Goal: Complete application form

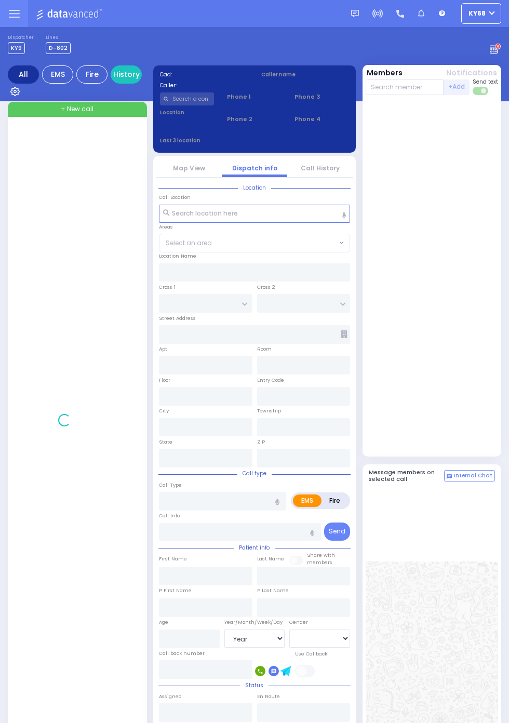
select select "Year"
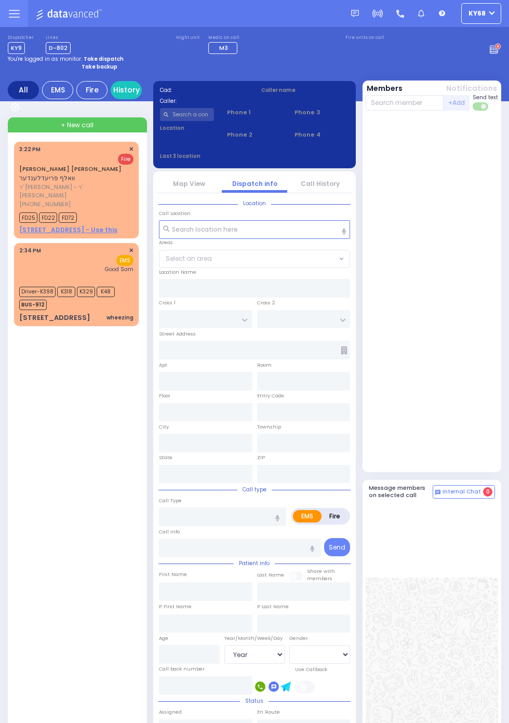
click at [499, 49] on icon at bounding box center [498, 46] width 5 height 5
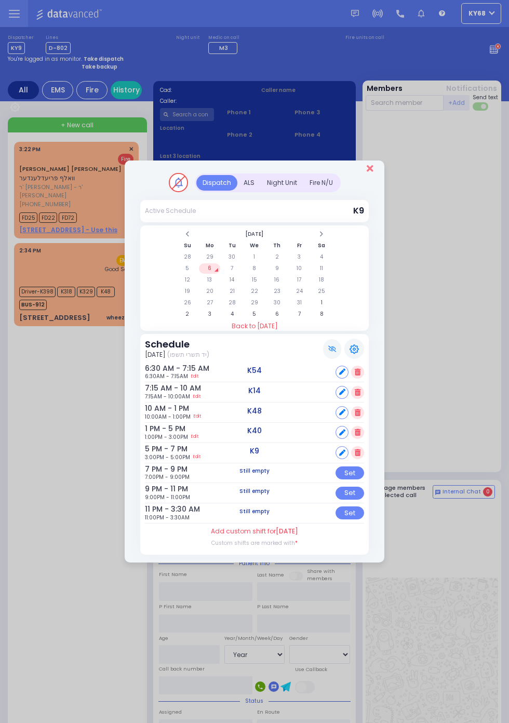
click at [370, 166] on icon "Close" at bounding box center [370, 168] width 7 height 9
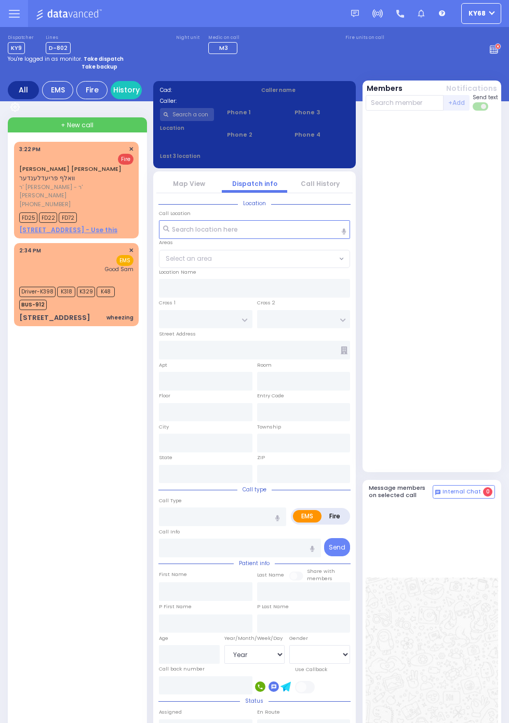
click at [19, 313] on div "[STREET_ADDRESS]" at bounding box center [54, 318] width 71 height 10
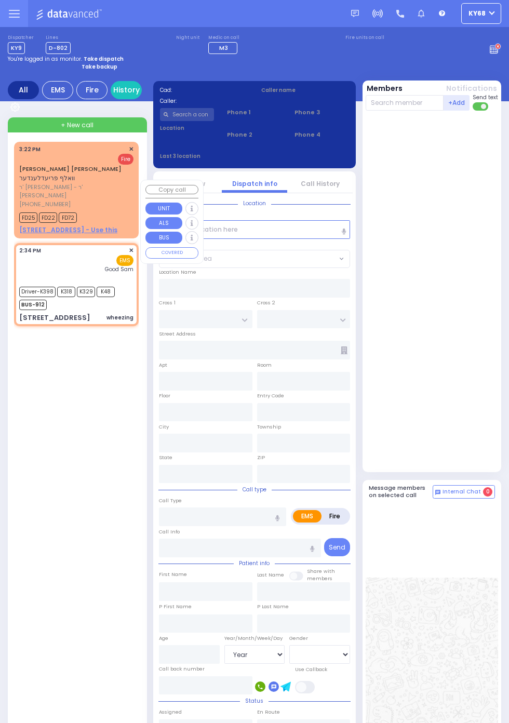
select select
type input "wheezing"
radio input "true"
type input "[PERSON_NAME]"
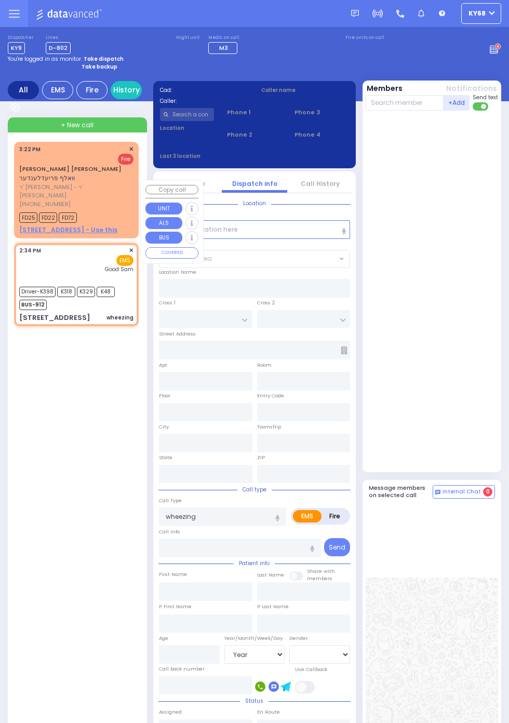
type input "78"
select select "Year"
select select "[DEMOGRAPHIC_DATA]"
type input "14:34"
type input "14:35"
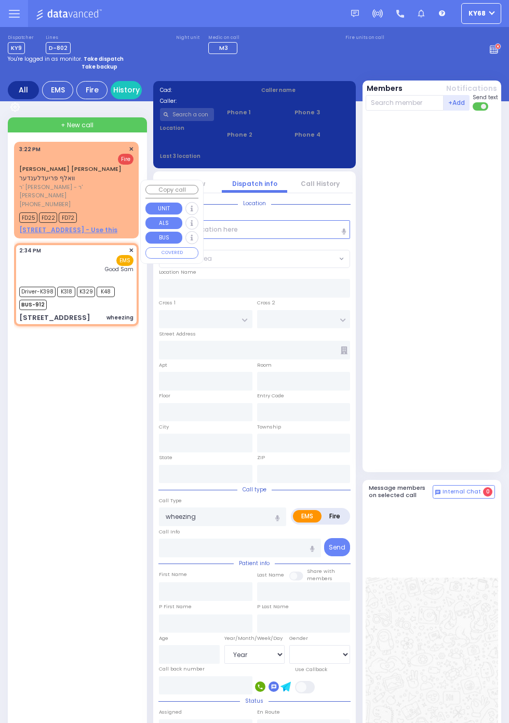
type input "14:37"
type input "[GEOGRAPHIC_DATA]"
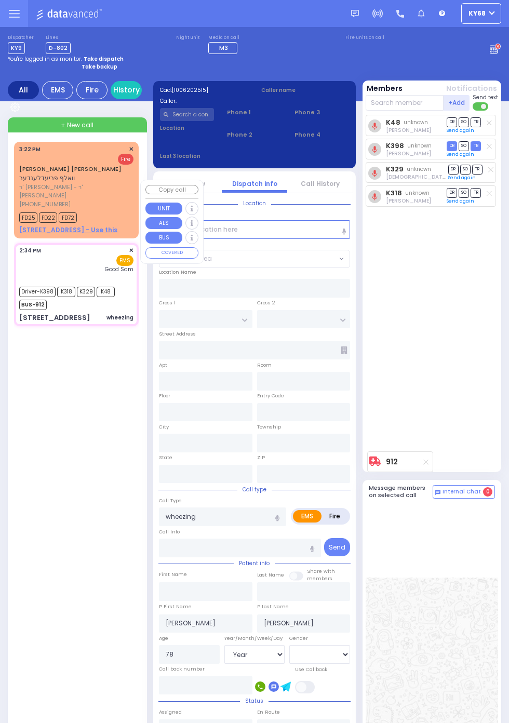
select select
radio input "true"
select select "Year"
select select "[DEMOGRAPHIC_DATA]"
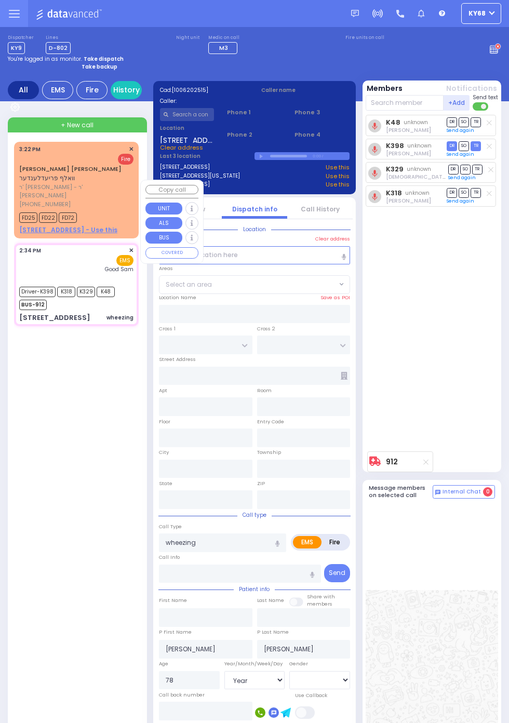
type input "[GEOGRAPHIC_DATA]"
type input "[STREET_ADDRESS]"
type input "105"
type input "Monroe"
type input "[US_STATE]"
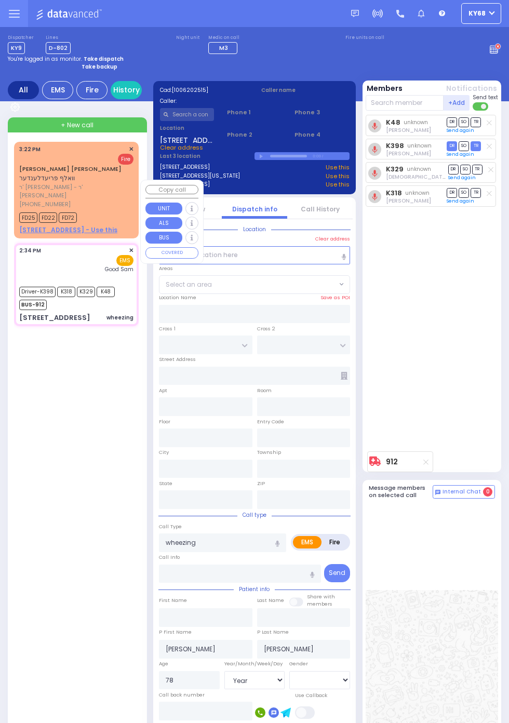
type input "10950"
select select "[GEOGRAPHIC_DATA]"
click at [496, 48] on circle at bounding box center [498, 47] width 6 height 6
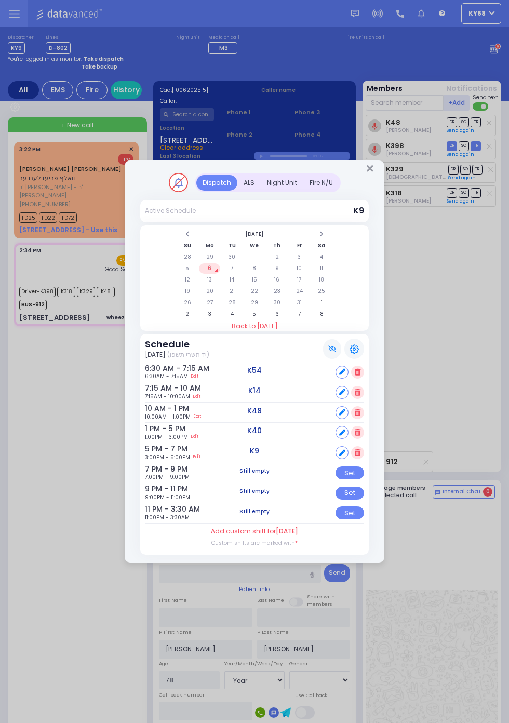
click at [261, 191] on div "ALS" at bounding box center [248, 183] width 23 height 16
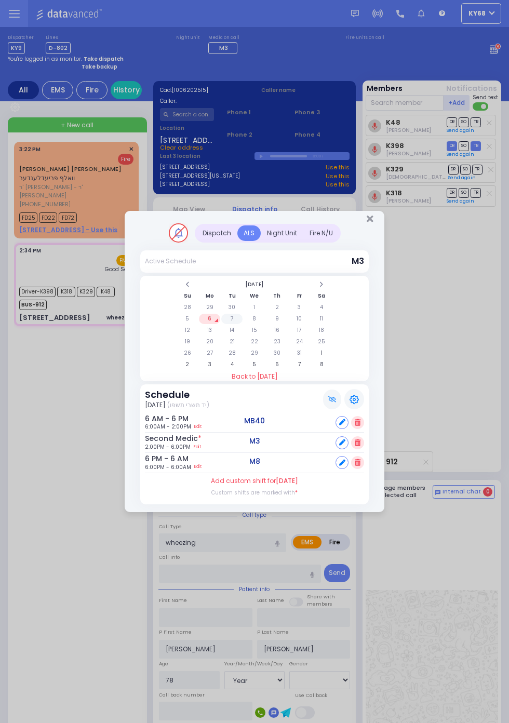
click at [233, 318] on td "7" at bounding box center [231, 319] width 21 height 10
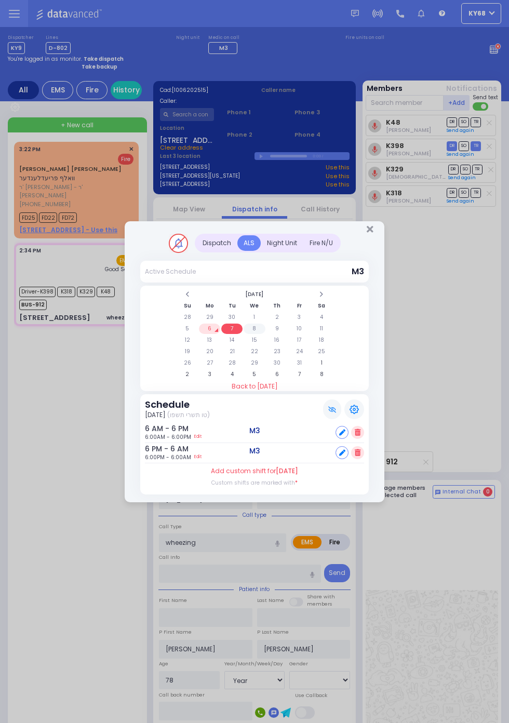
click at [265, 334] on td "8" at bounding box center [254, 329] width 21 height 10
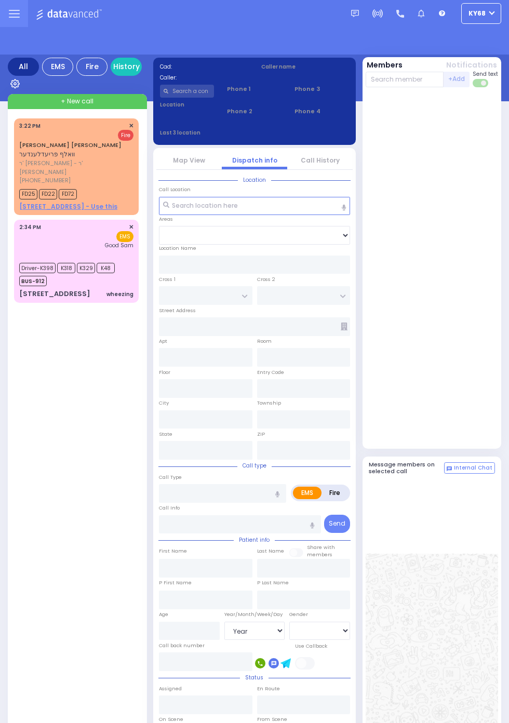
select select "Year"
select select "[DEMOGRAPHIC_DATA]"
